Goal: Answer question/provide support

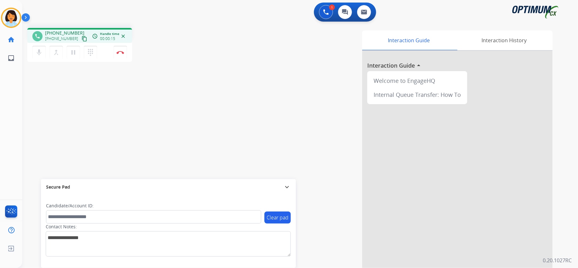
click at [82, 37] on mat-icon "content_copy" at bounding box center [85, 39] width 6 height 6
click at [119, 49] on button "Disconnect" at bounding box center [120, 52] width 13 height 13
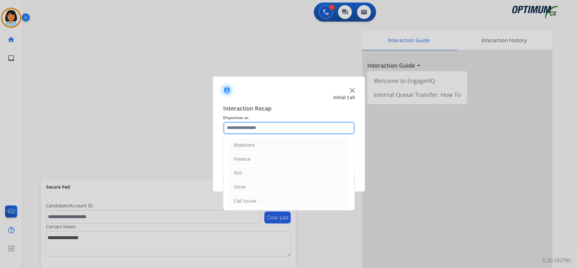
click at [269, 125] on input "text" at bounding box center [289, 127] width 132 height 13
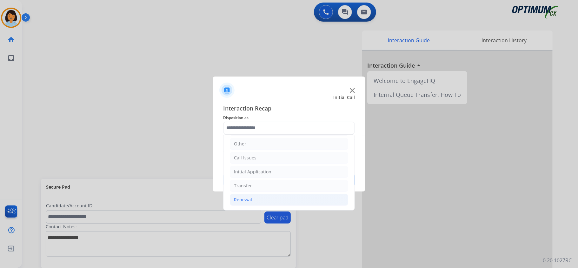
click at [278, 199] on li "Renewal" at bounding box center [289, 199] width 118 height 12
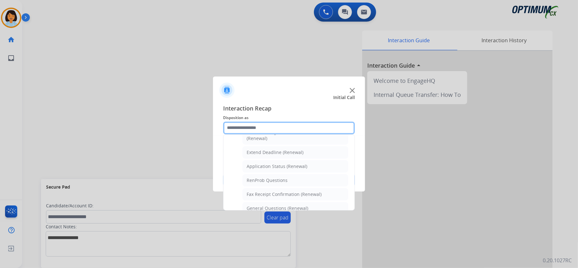
scroll to position [172, 0]
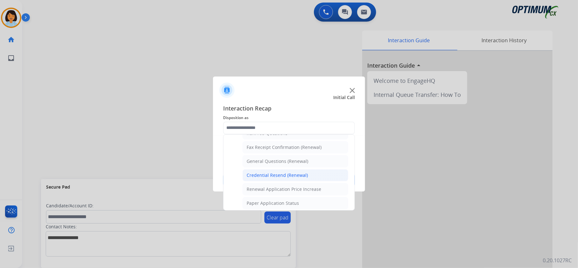
click at [272, 174] on div "Credential Resend (Renewal)" at bounding box center [276, 175] width 61 height 6
type input "**********"
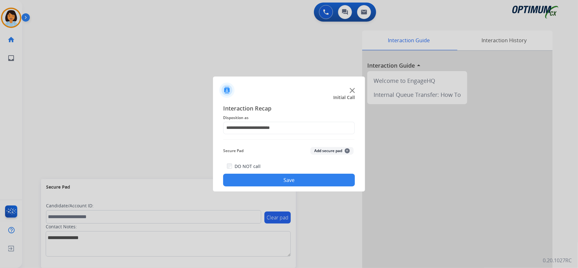
click at [276, 180] on button "Save" at bounding box center [289, 180] width 132 height 13
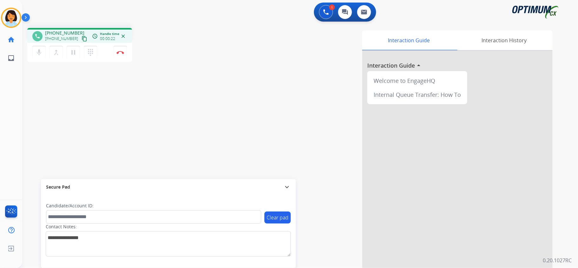
click at [82, 37] on mat-icon "content_copy" at bounding box center [85, 39] width 6 height 6
click at [121, 48] on button "Disconnect" at bounding box center [120, 52] width 13 height 13
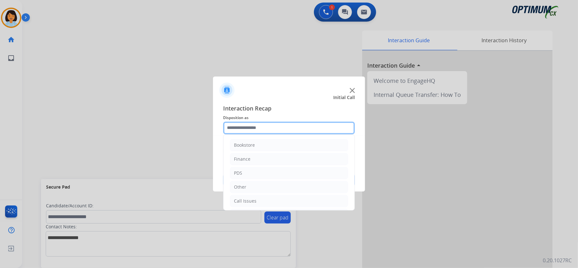
click at [269, 123] on input "text" at bounding box center [289, 127] width 132 height 13
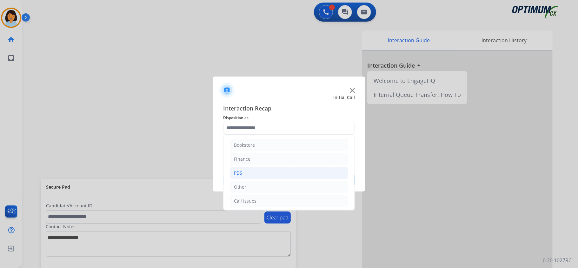
click at [253, 174] on li "PDS" at bounding box center [289, 173] width 118 height 12
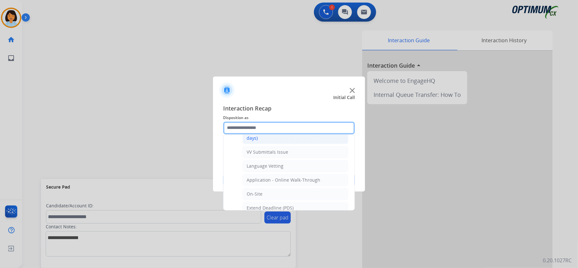
scroll to position [127, 0]
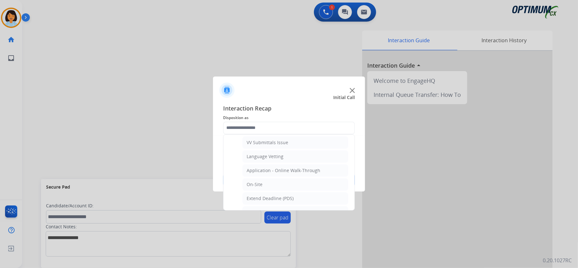
click at [293, 173] on div "Application - Online Walk-Through" at bounding box center [283, 170] width 74 height 6
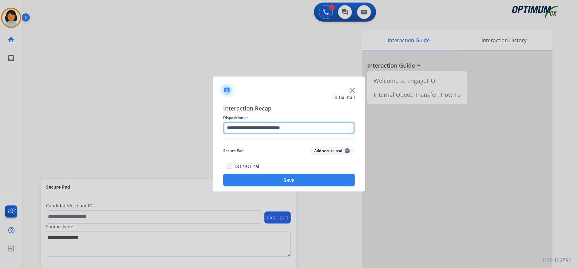
click at [286, 125] on input "**********" at bounding box center [289, 127] width 132 height 13
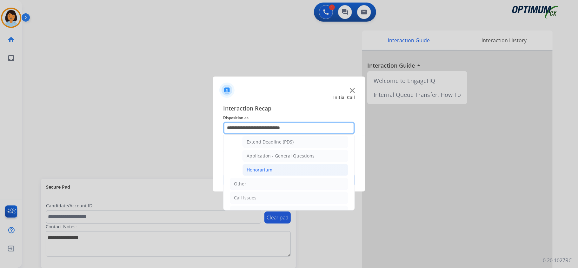
scroll to position [169, 0]
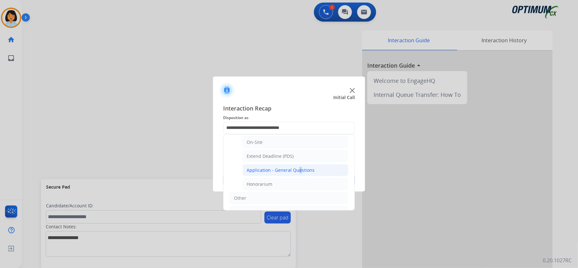
click at [296, 170] on div "Application - General Questions" at bounding box center [280, 170] width 68 height 6
type input "**********"
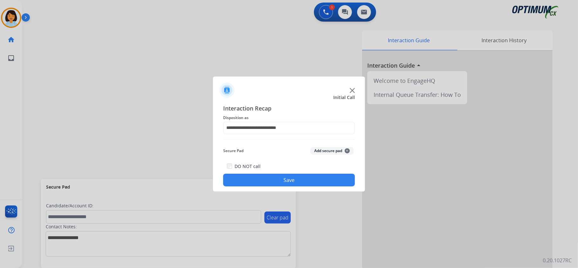
click at [295, 177] on button "Save" at bounding box center [289, 180] width 132 height 13
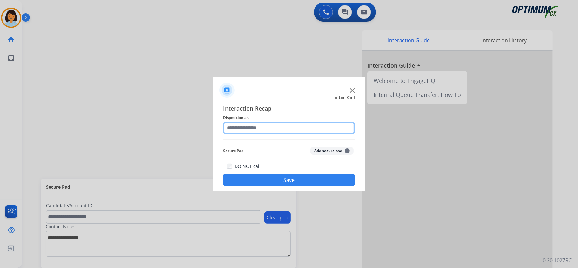
click at [291, 122] on input "text" at bounding box center [289, 127] width 132 height 13
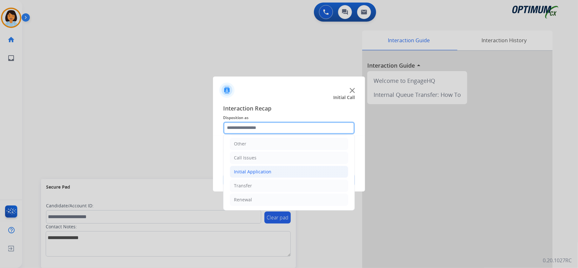
scroll to position [45, 0]
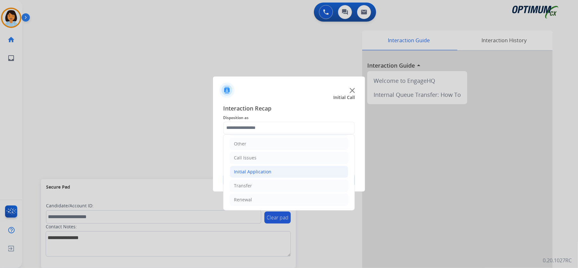
click at [265, 172] on div "Initial Application" at bounding box center [252, 171] width 37 height 6
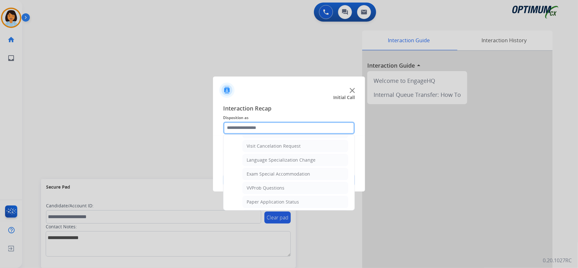
scroll to position [341, 0]
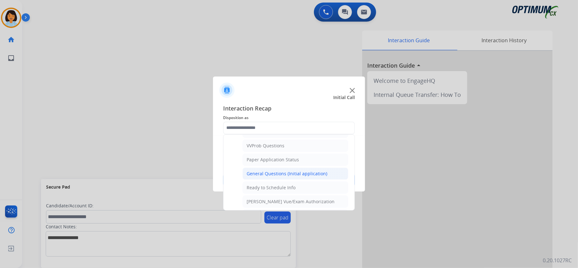
click at [297, 174] on li "General Questions (Initial application)" at bounding box center [295, 173] width 106 height 12
type input "**********"
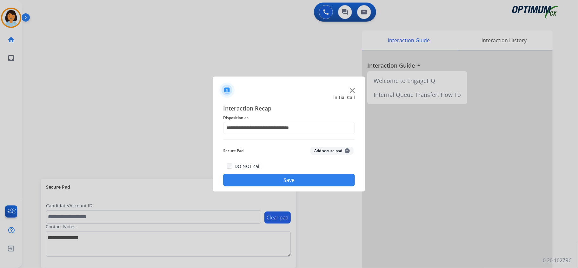
click at [289, 187] on div "**********" at bounding box center [289, 145] width 152 height 93
click at [291, 181] on button "Save" at bounding box center [289, 180] width 132 height 13
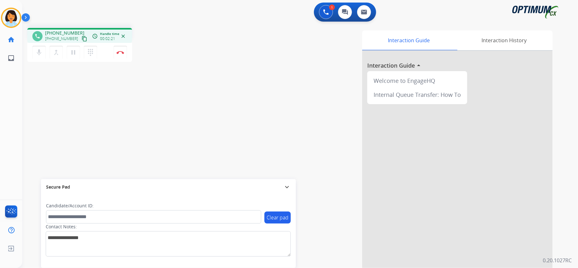
click at [82, 37] on mat-icon "content_copy" at bounding box center [85, 39] width 6 height 6
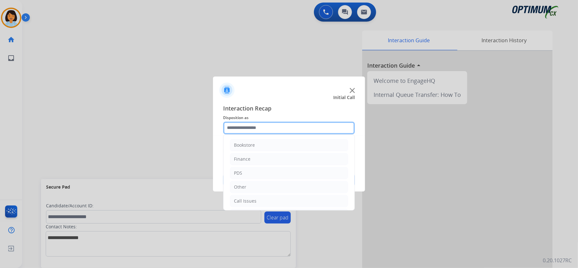
click at [308, 126] on input "text" at bounding box center [289, 127] width 132 height 13
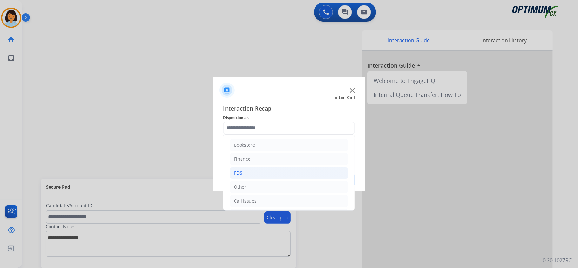
click at [252, 175] on li "PDS" at bounding box center [289, 173] width 118 height 12
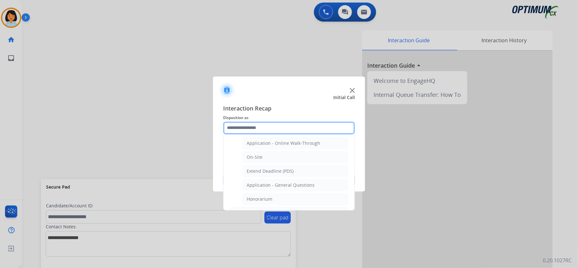
scroll to position [169, 0]
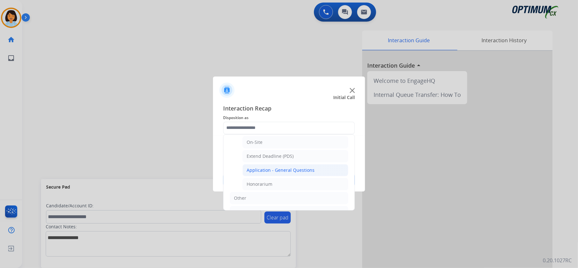
click at [279, 173] on div "Application - General Questions" at bounding box center [280, 170] width 68 height 6
type input "**********"
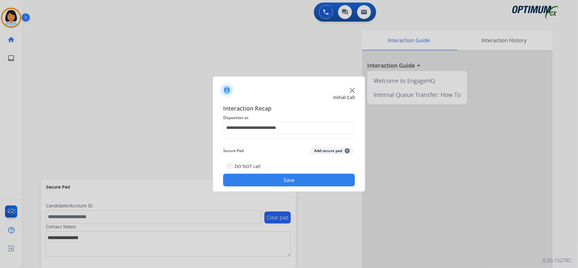
click at [279, 180] on button "Save" at bounding box center [289, 180] width 132 height 13
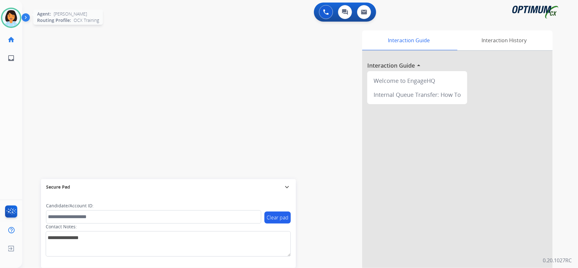
click at [11, 16] on img at bounding box center [11, 18] width 18 height 18
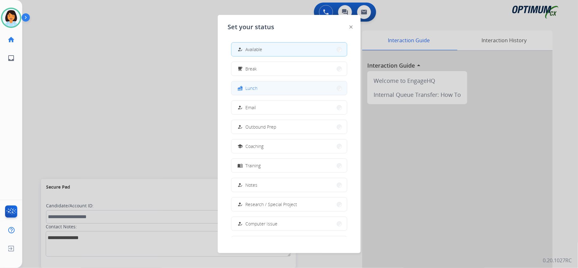
click at [294, 86] on button "fastfood Lunch" at bounding box center [288, 88] width 115 height 14
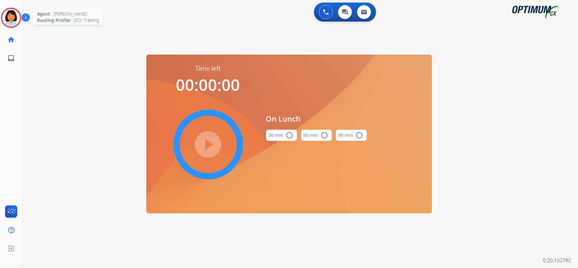
click at [15, 18] on img at bounding box center [11, 18] width 18 height 18
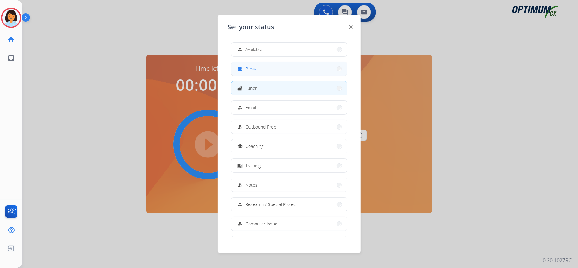
click at [284, 68] on button "free_breakfast Break" at bounding box center [288, 69] width 115 height 14
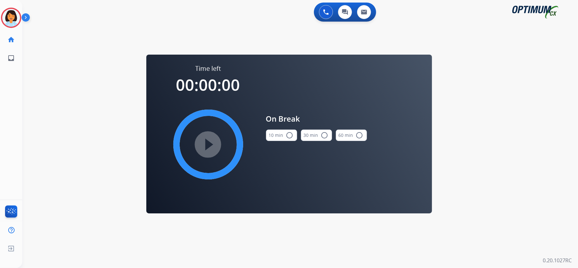
click at [281, 135] on button "10 min radio_button_unchecked" at bounding box center [281, 134] width 31 height 11
click at [204, 148] on mat-icon "play_circle_filled" at bounding box center [208, 145] width 8 height 8
click at [11, 16] on icon at bounding box center [11, 18] width 21 height 21
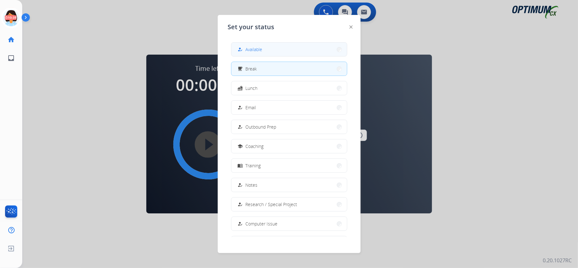
click at [266, 43] on button "how_to_reg Available" at bounding box center [288, 50] width 115 height 14
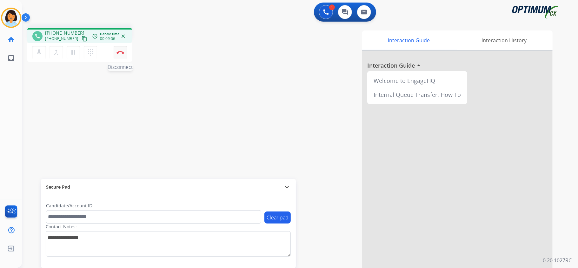
click at [118, 52] on img at bounding box center [120, 52] width 8 height 3
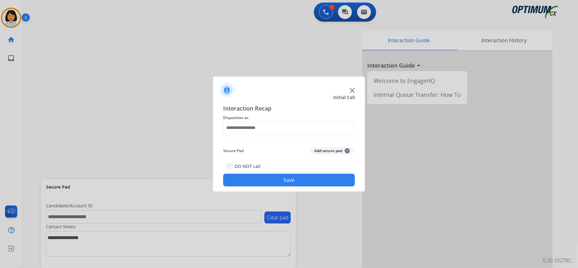
click at [571, 137] on div at bounding box center [289, 134] width 578 height 268
click at [130, 124] on div at bounding box center [289, 134] width 578 height 268
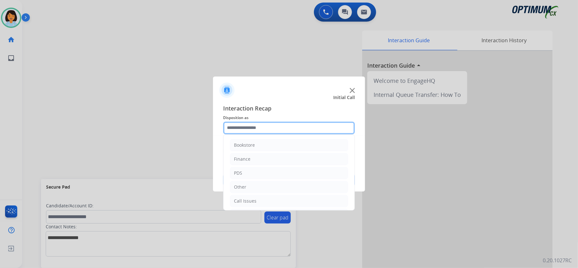
click at [318, 128] on input "text" at bounding box center [289, 127] width 132 height 13
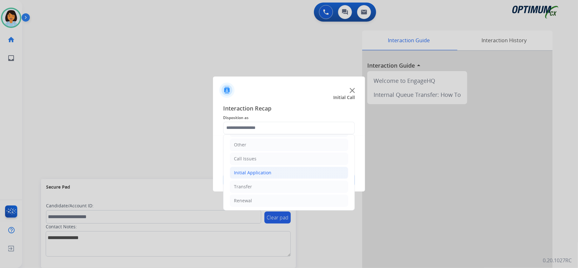
click at [268, 171] on div "Initial Application" at bounding box center [252, 172] width 37 height 6
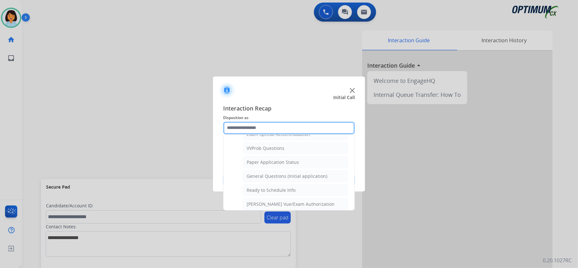
scroll to position [381, 0]
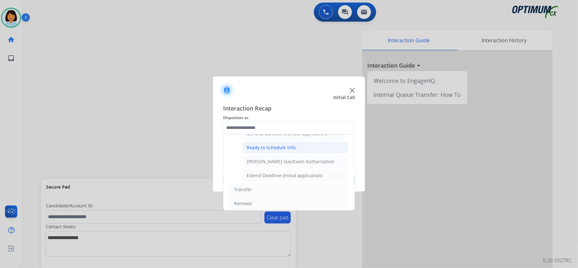
click at [271, 151] on div "Ready to Schedule Info" at bounding box center [270, 147] width 49 height 6
type input "**********"
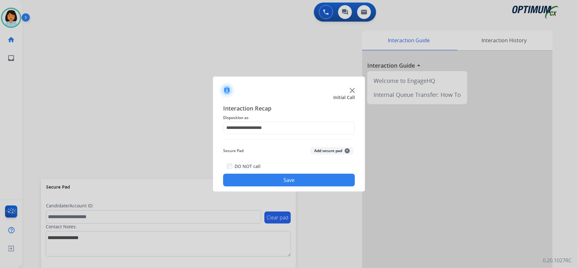
click at [274, 177] on button "Save" at bounding box center [289, 180] width 132 height 13
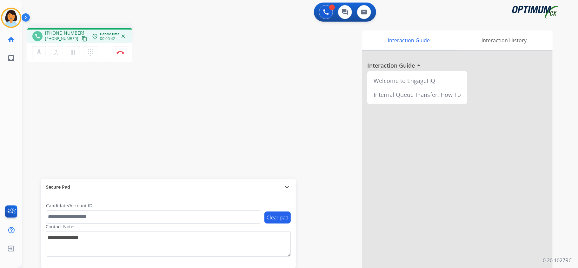
click at [82, 39] on mat-icon "content_copy" at bounding box center [85, 39] width 6 height 6
click at [117, 53] on img at bounding box center [120, 52] width 8 height 3
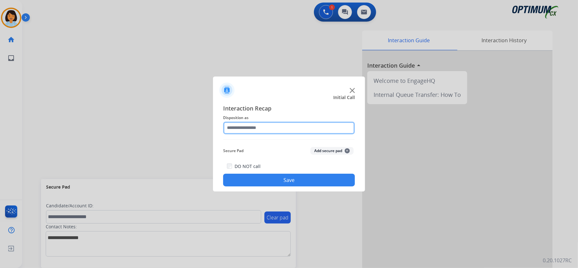
click at [258, 125] on input "text" at bounding box center [289, 127] width 132 height 13
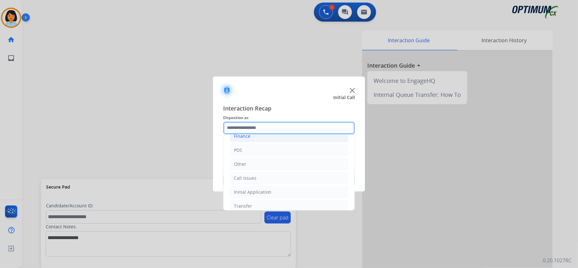
scroll to position [45, 0]
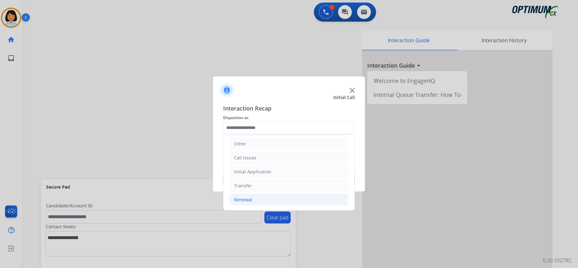
click at [260, 195] on li "Renewal" at bounding box center [289, 199] width 118 height 12
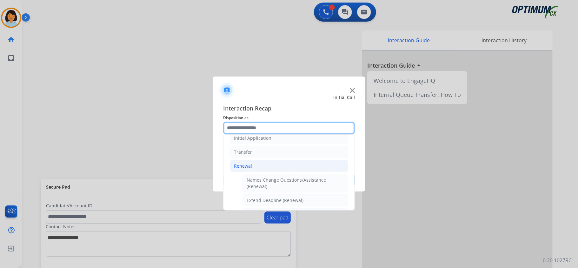
scroll to position [129, 0]
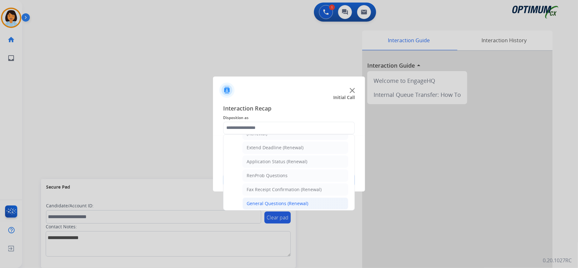
click at [281, 205] on div "General Questions (Renewal)" at bounding box center [277, 203] width 62 height 6
type input "**********"
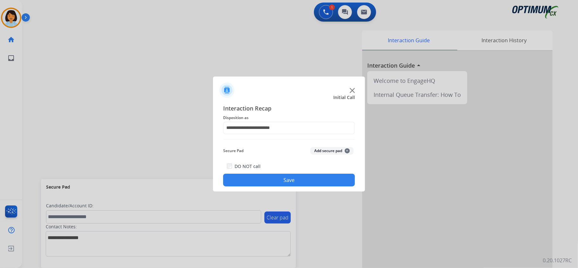
drag, startPoint x: 272, startPoint y: 183, endPoint x: 271, endPoint y: 188, distance: 5.8
click at [273, 184] on button "Save" at bounding box center [289, 180] width 132 height 13
